Goal: Task Accomplishment & Management: Manage account settings

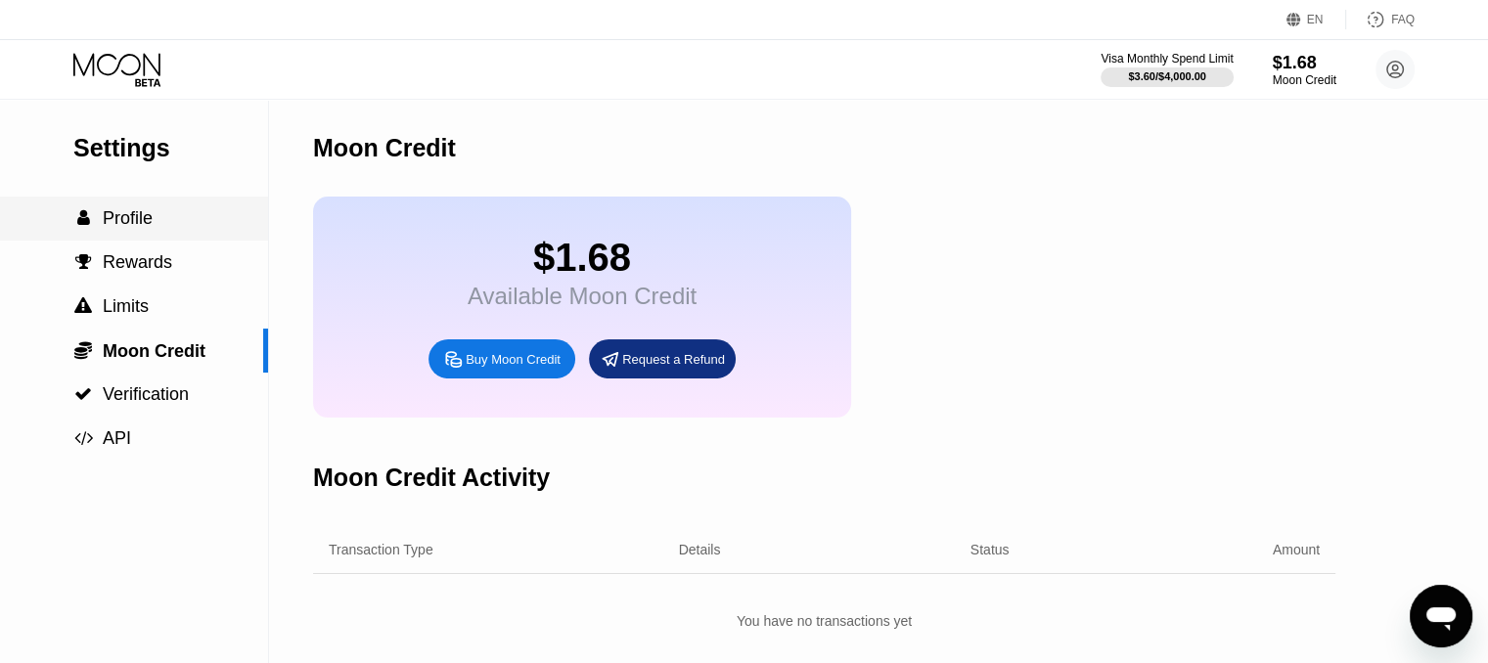
click at [131, 216] on span "Profile" at bounding box center [128, 218] width 50 height 20
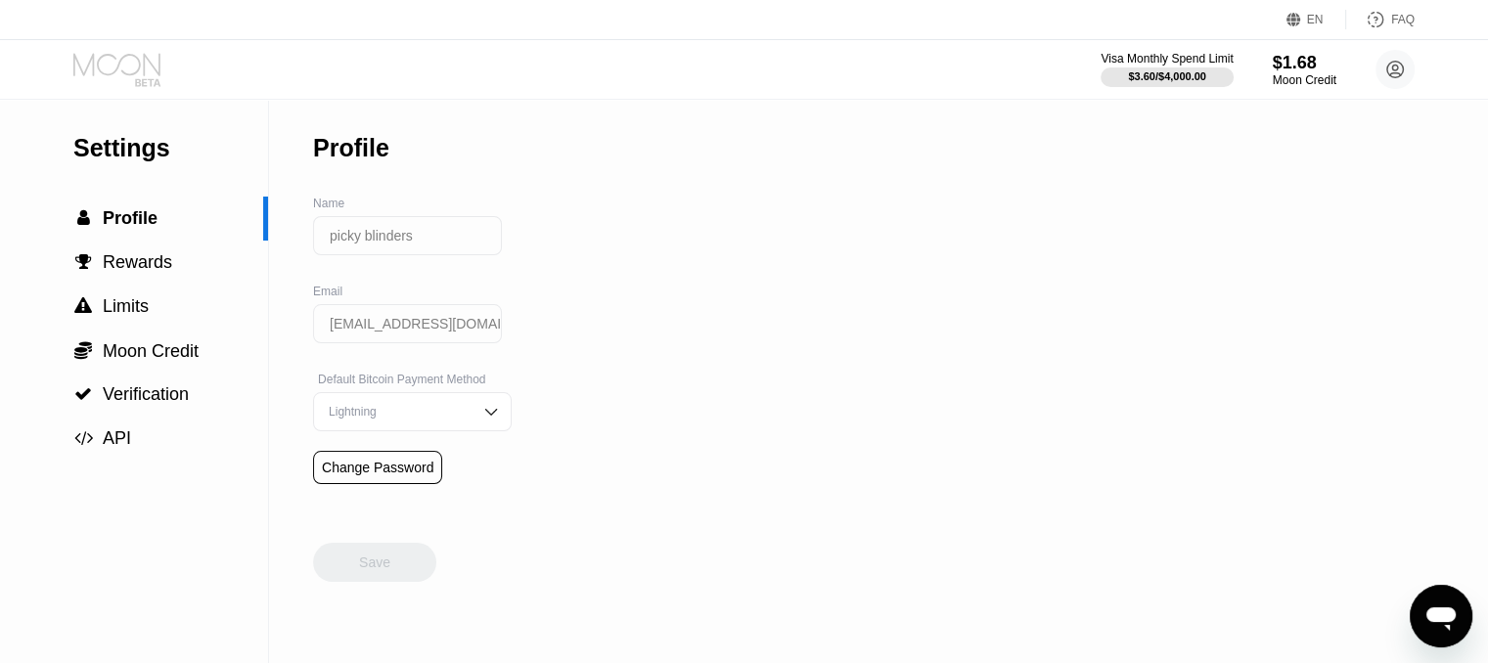
click at [114, 63] on icon at bounding box center [118, 70] width 91 height 34
